Goal: Task Accomplishment & Management: Complete application form

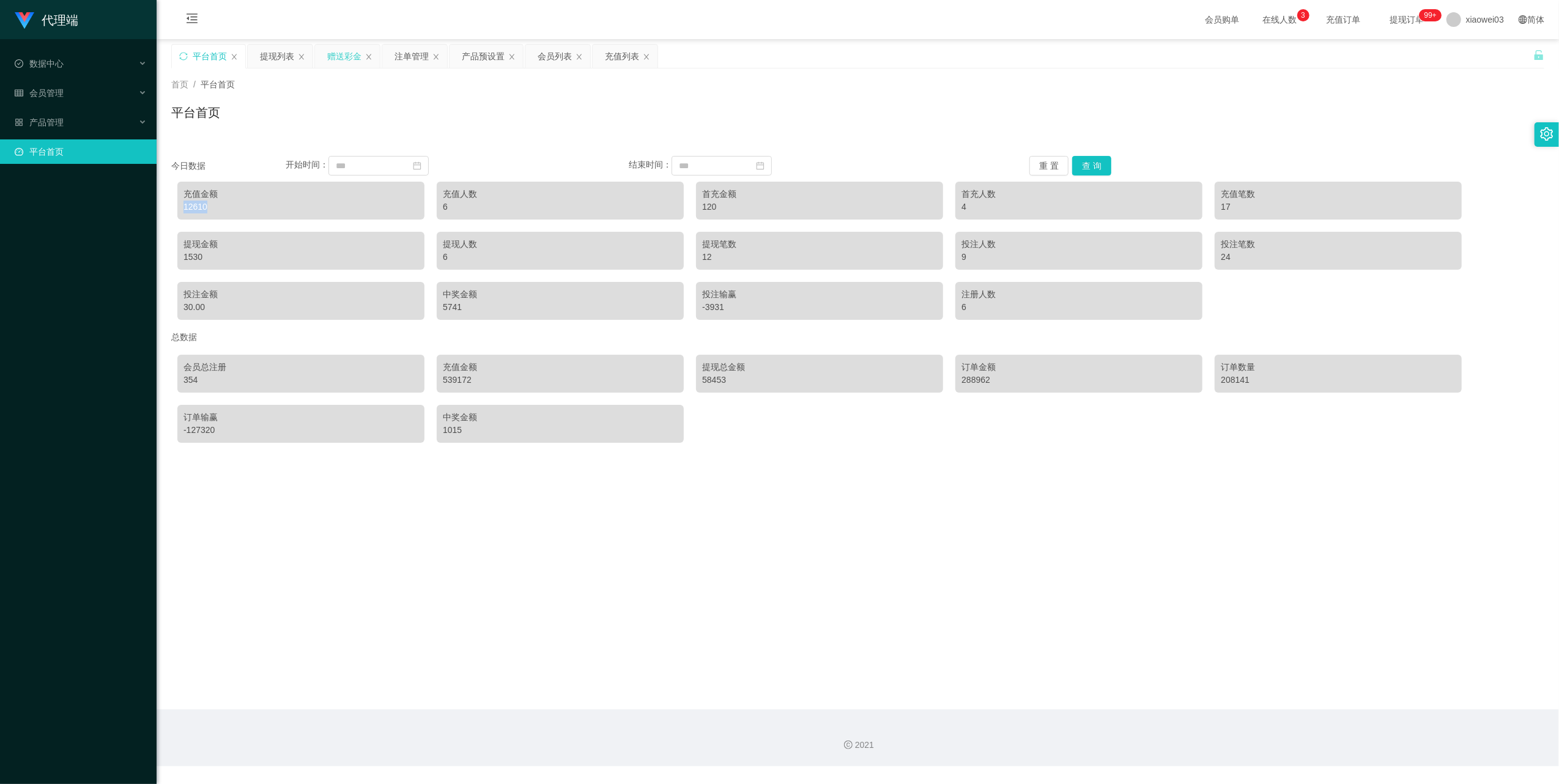
click at [346, 52] on div "赠送彩金" at bounding box center [344, 56] width 34 height 23
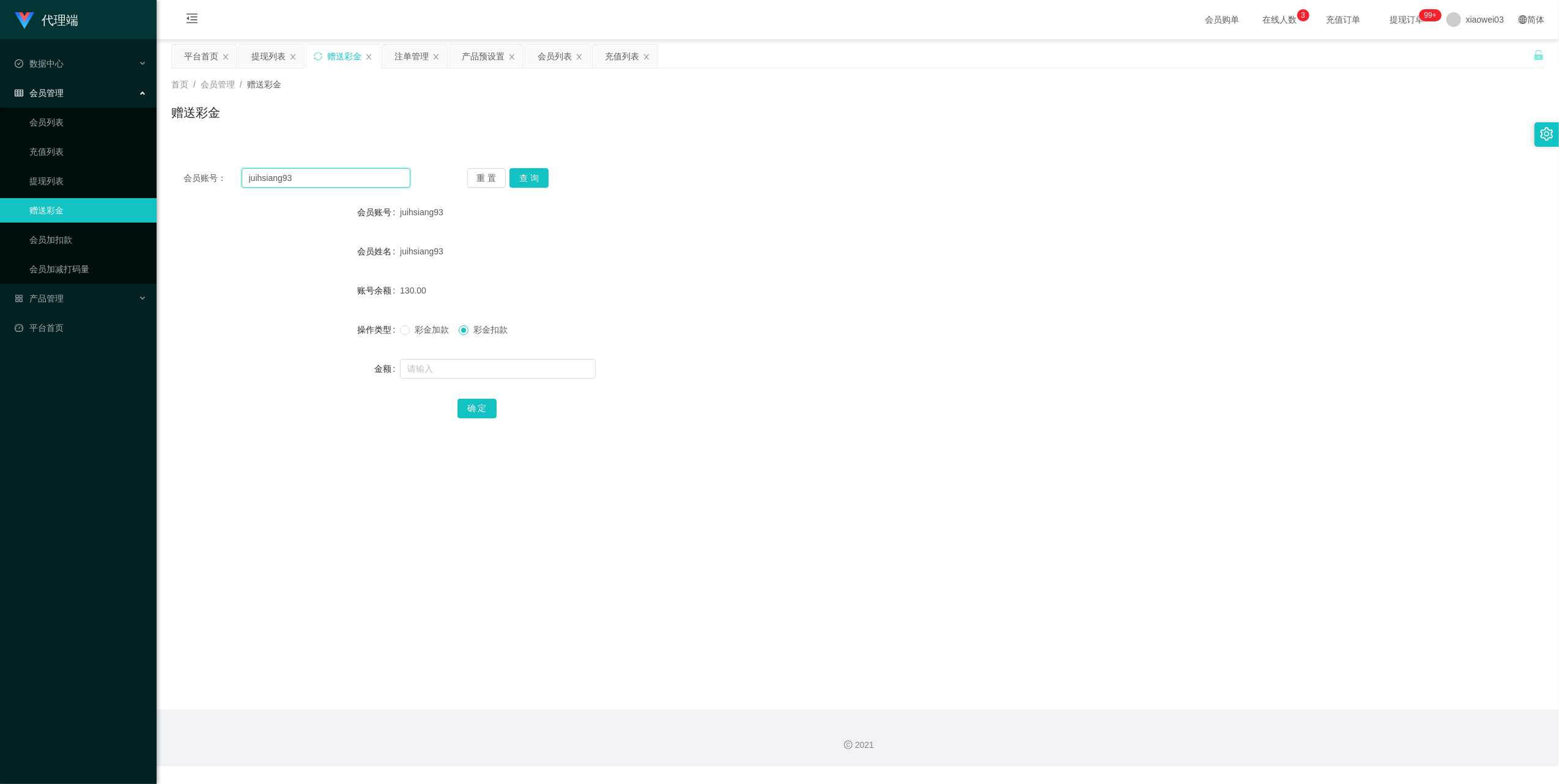
click at [357, 178] on input "juihsiang93" at bounding box center [326, 178] width 169 height 20
paste input "Jong311"
type input "Jong311"
click at [515, 179] on button "查 询" at bounding box center [529, 178] width 39 height 20
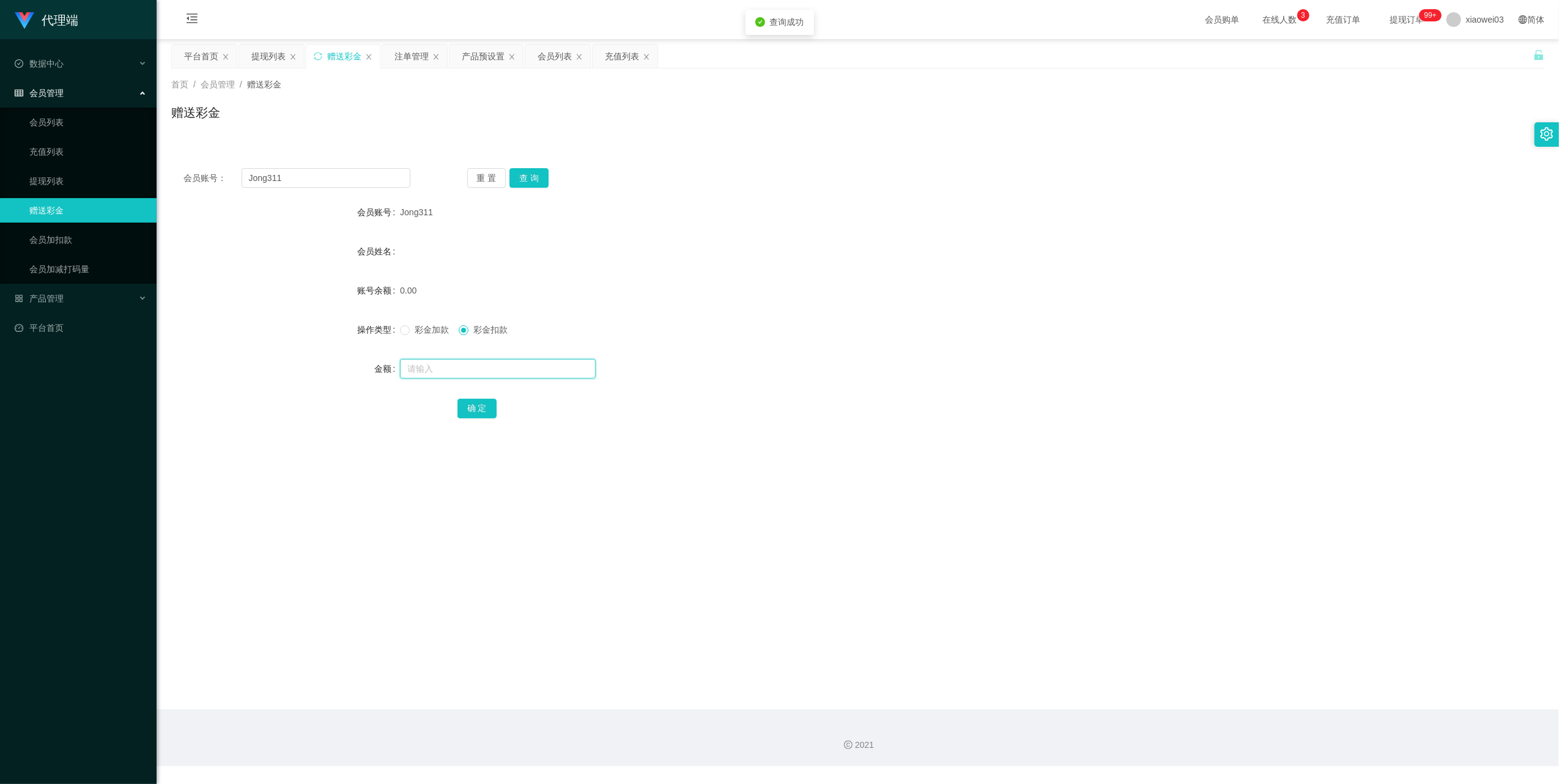
click at [495, 375] on input "text" at bounding box center [498, 368] width 196 height 20
type input "30"
click at [492, 397] on div "确 定" at bounding box center [858, 407] width 801 height 25
click at [483, 409] on button "确 定" at bounding box center [477, 408] width 39 height 20
click at [421, 329] on span "彩金加款" at bounding box center [432, 329] width 44 height 9
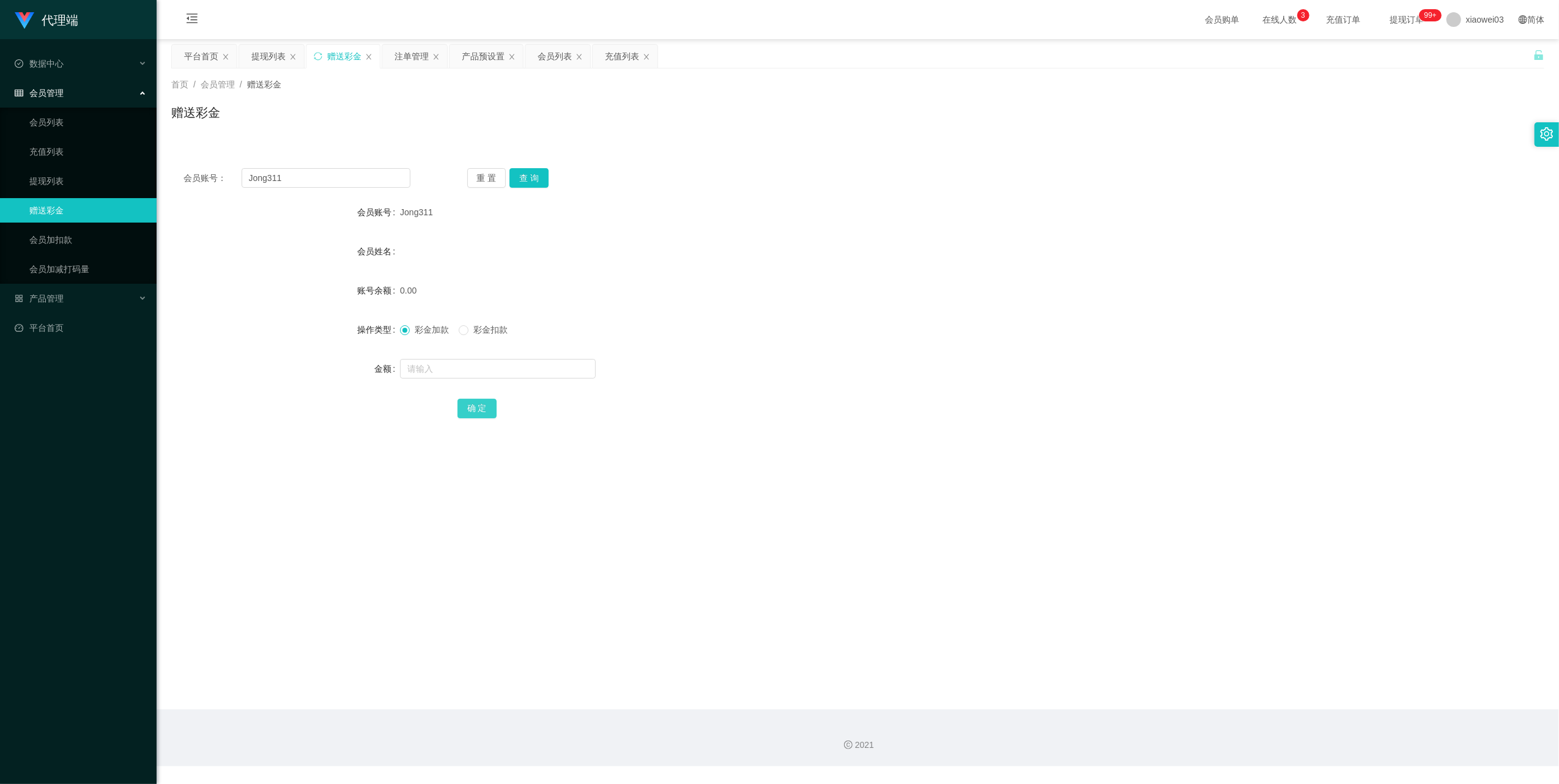
click at [468, 409] on button "确 定" at bounding box center [477, 408] width 39 height 20
click at [547, 371] on input "text" at bounding box center [498, 368] width 196 height 20
type input "30"
click at [478, 404] on button "确 定" at bounding box center [477, 408] width 39 height 20
click at [276, 57] on div "提现列表" at bounding box center [269, 56] width 34 height 23
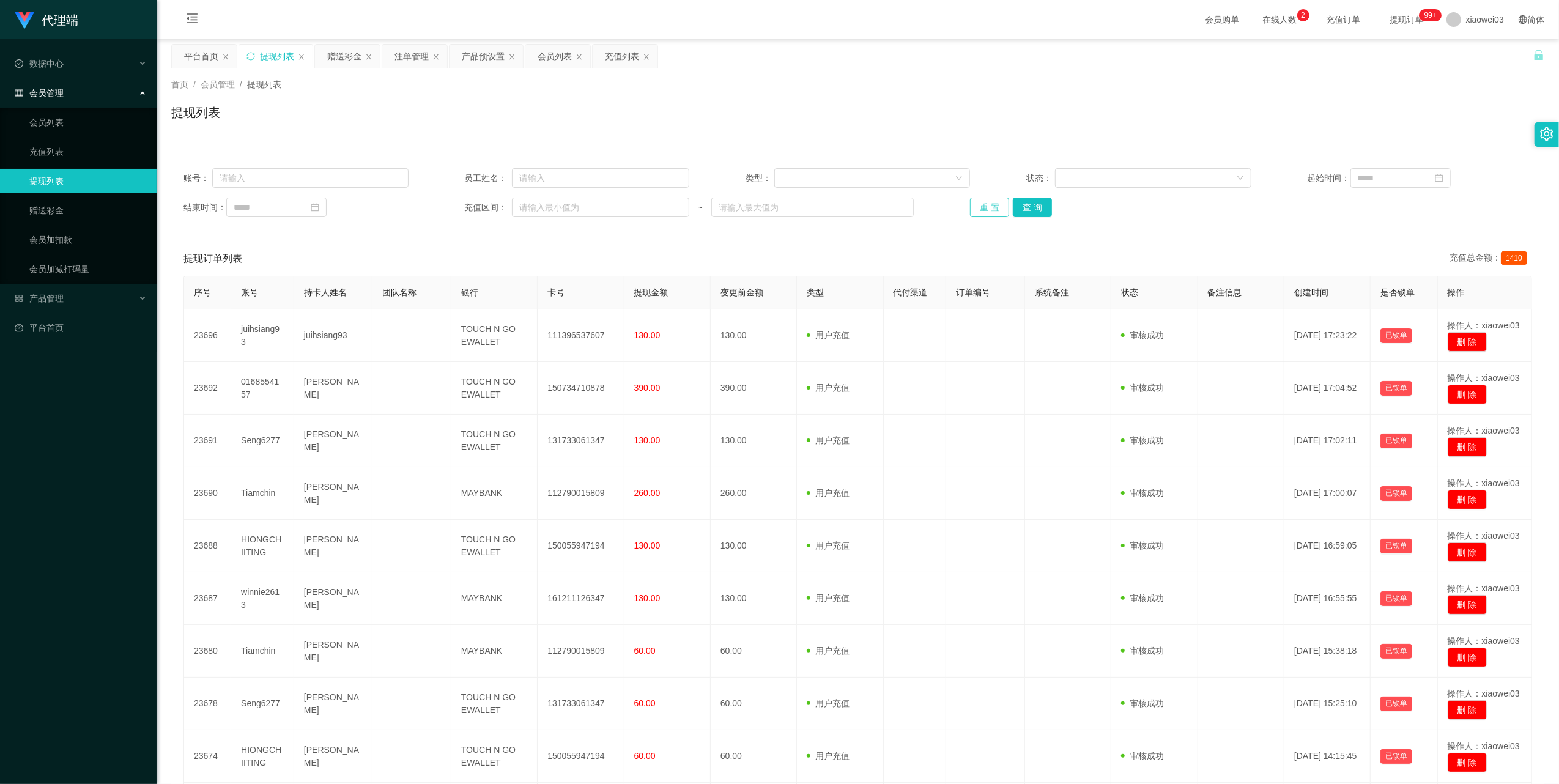
click at [992, 206] on button "重 置" at bounding box center [990, 207] width 39 height 20
click at [351, 54] on div "赠送彩金" at bounding box center [344, 56] width 34 height 23
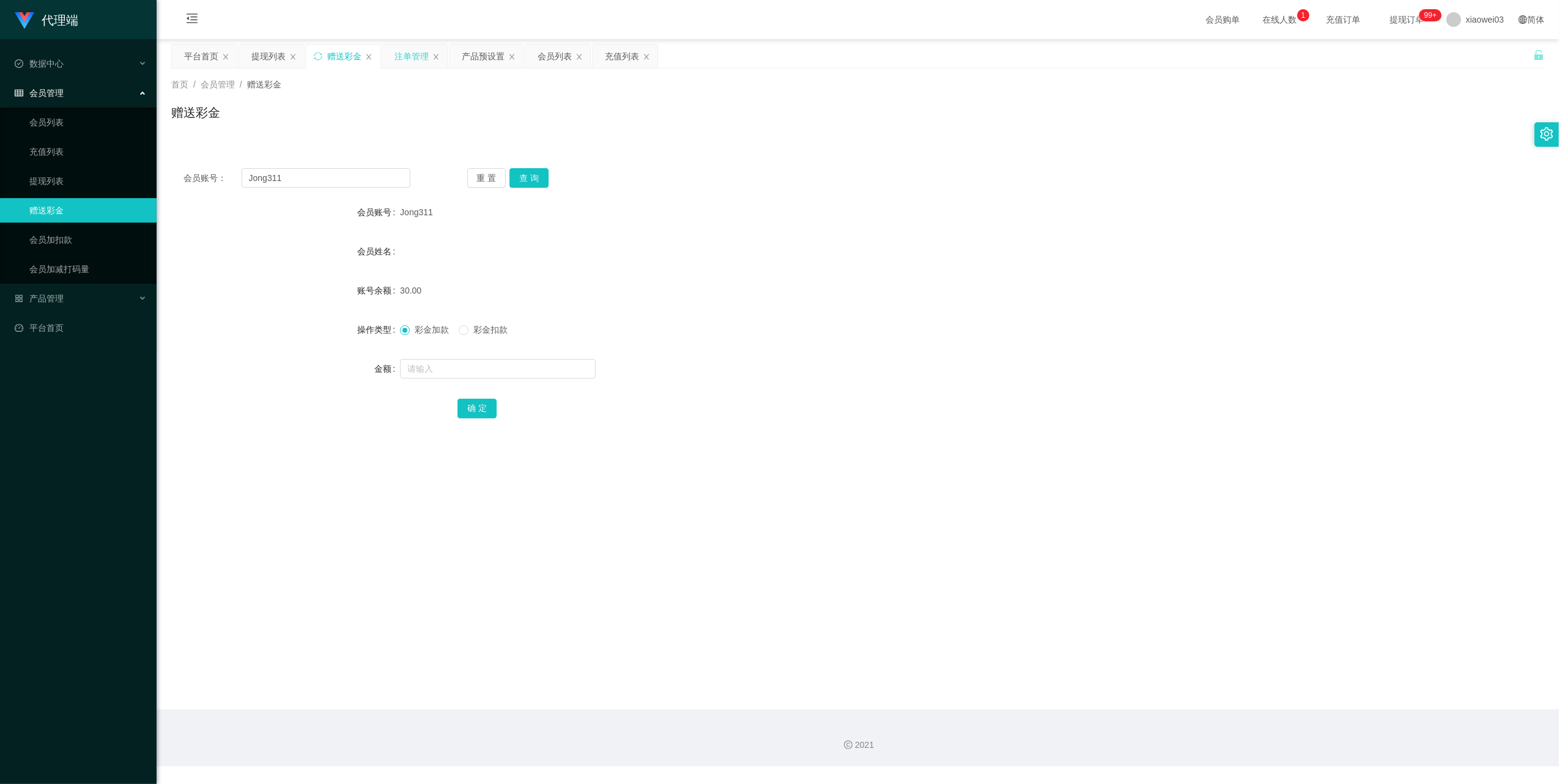
click at [402, 54] on div "注单管理" at bounding box center [412, 56] width 34 height 23
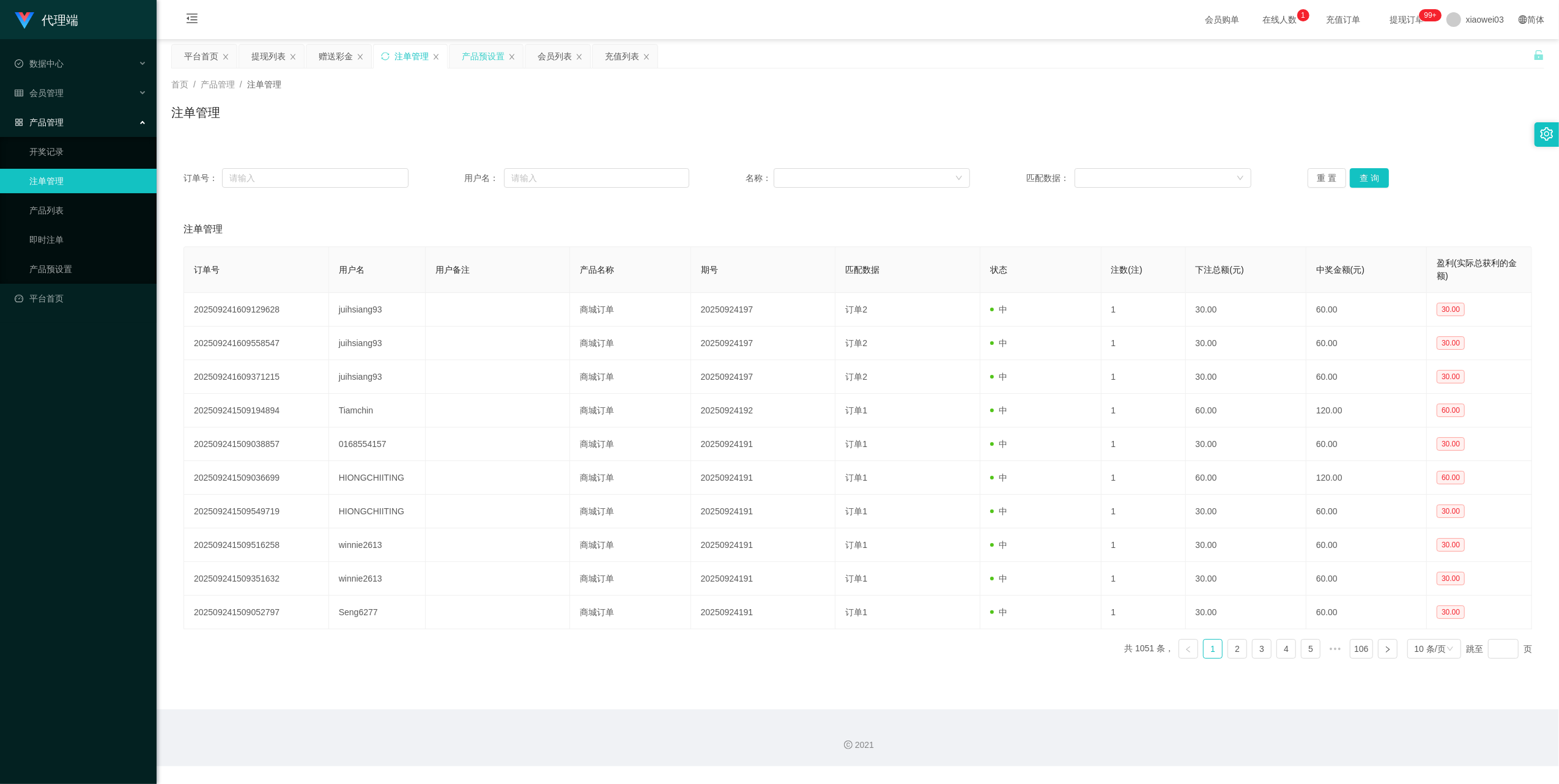
click at [487, 52] on div "产品预设置" at bounding box center [483, 56] width 43 height 23
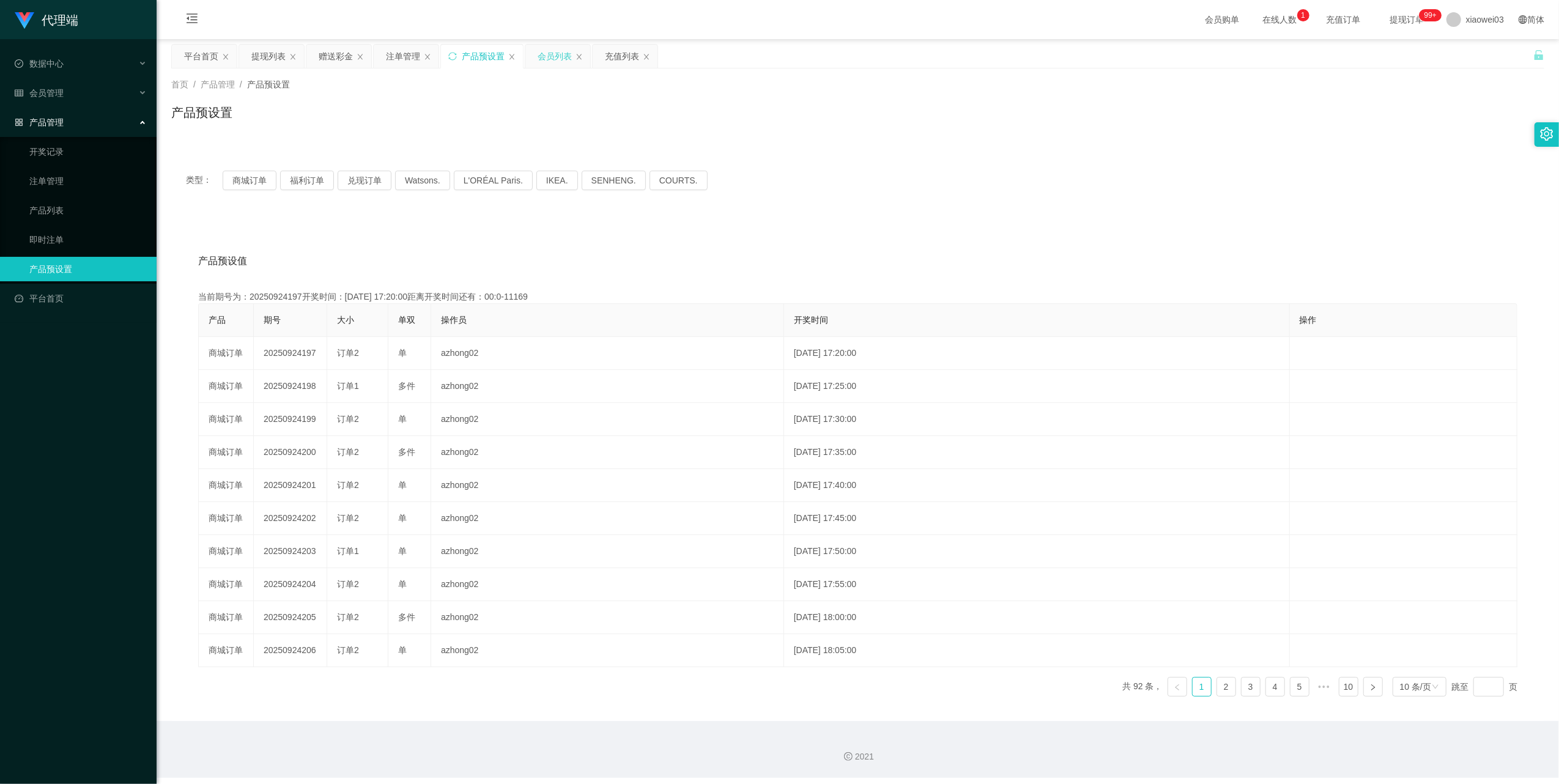
click at [553, 57] on div "会员列表" at bounding box center [555, 56] width 34 height 23
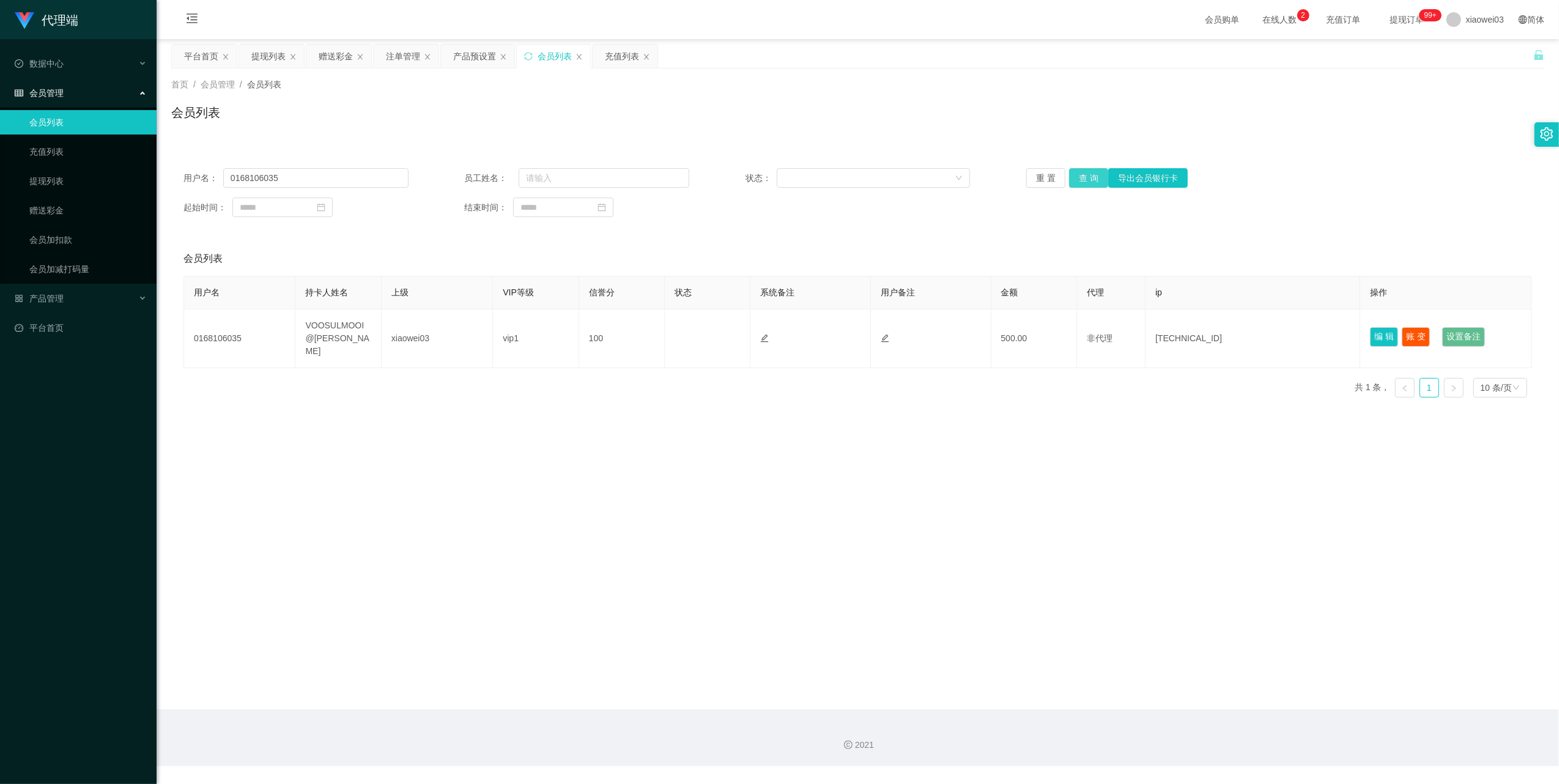
click at [1097, 172] on button "查 询" at bounding box center [1089, 178] width 39 height 20
click at [1042, 177] on button "重 置" at bounding box center [1046, 178] width 39 height 20
